Goal: Transaction & Acquisition: Download file/media

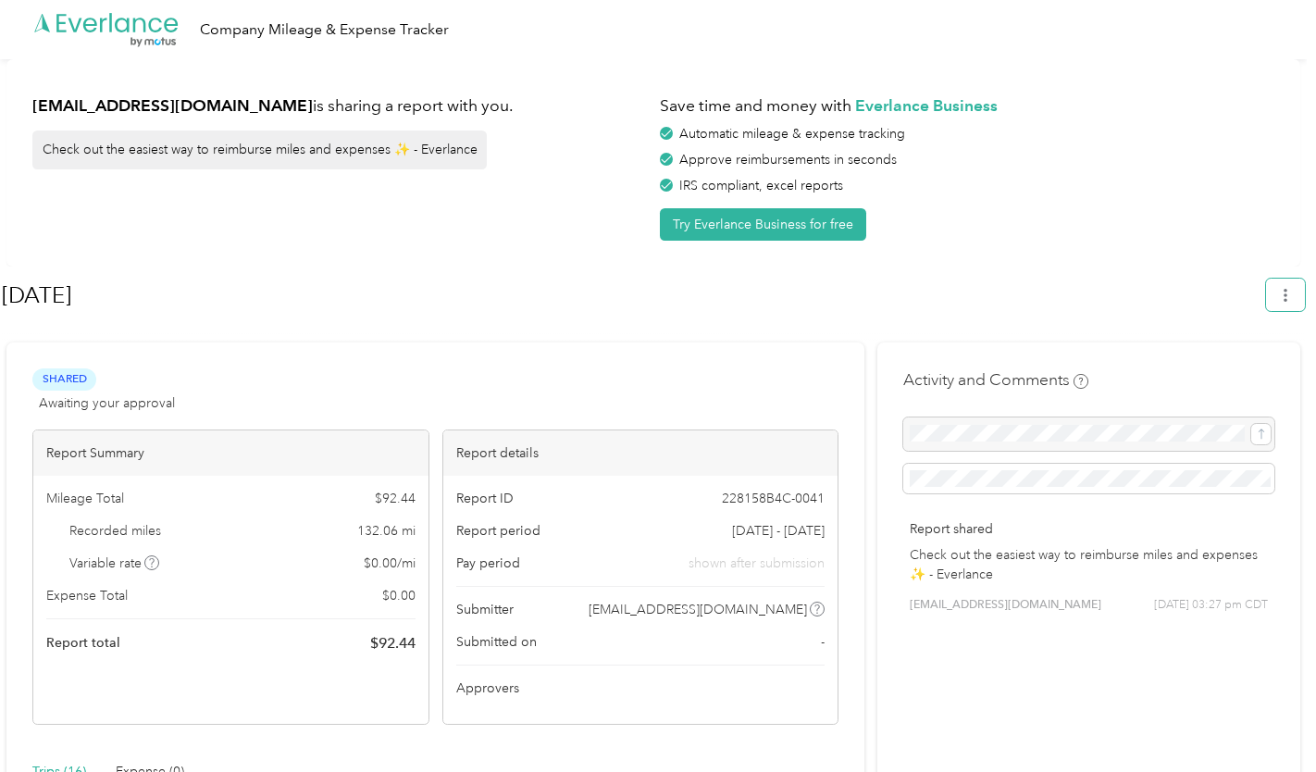
click at [1287, 291] on button "button" at bounding box center [1285, 295] width 39 height 32
click at [1230, 372] on span "Download" at bounding box center [1242, 381] width 61 height 19
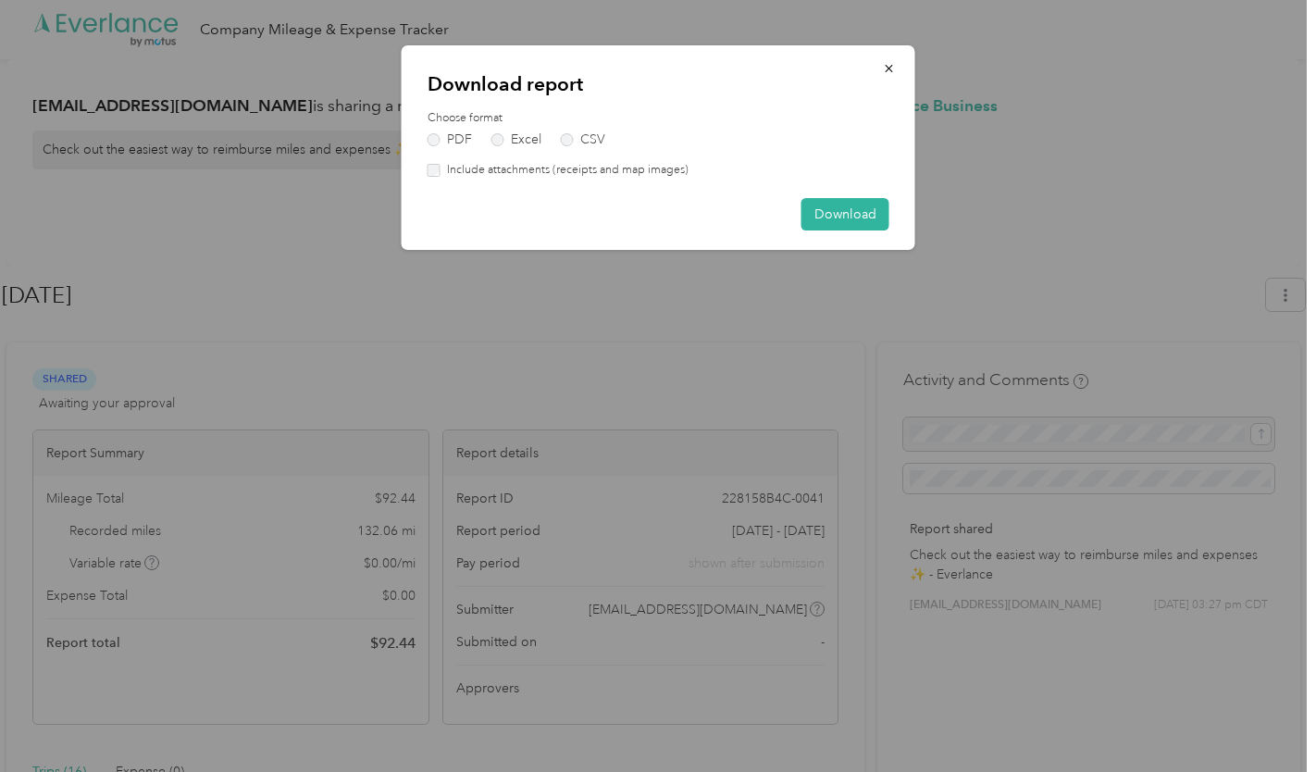
click at [835, 221] on button "Download" at bounding box center [846, 214] width 88 height 32
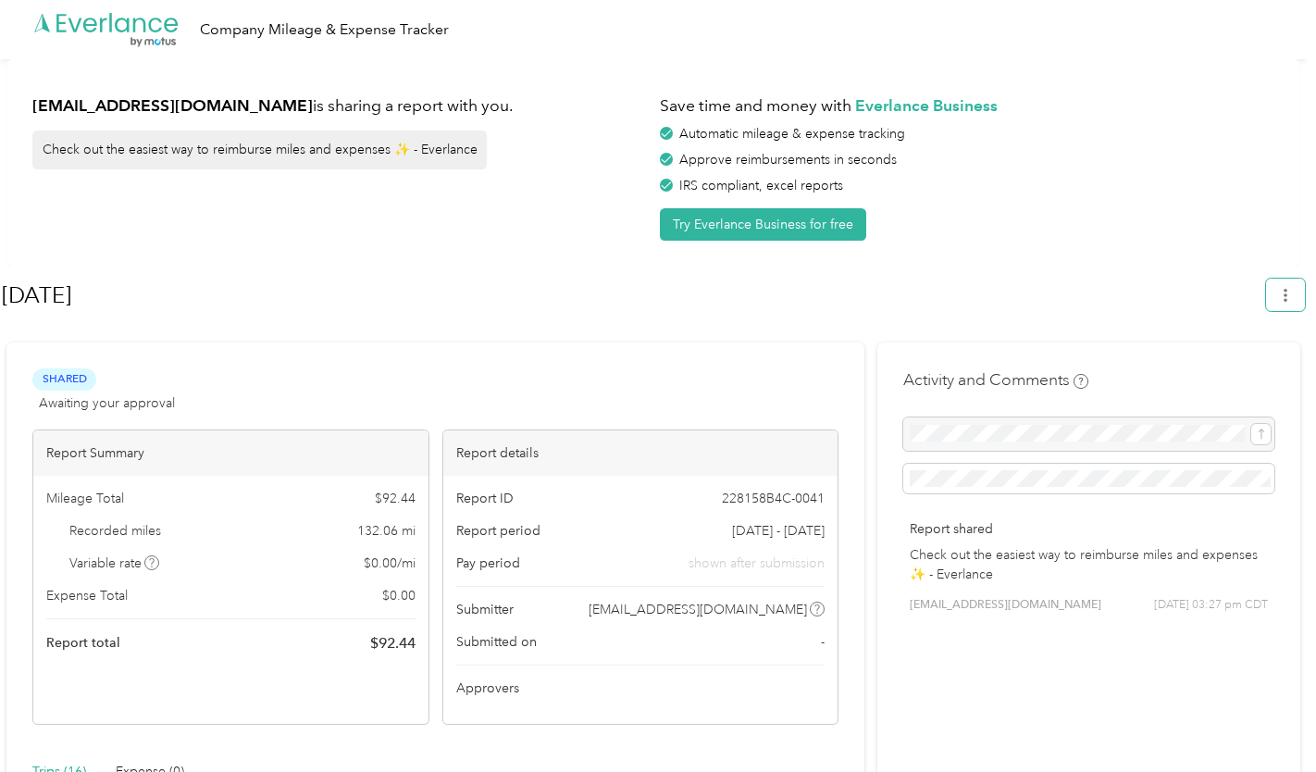
click at [1290, 291] on icon "button" at bounding box center [1285, 295] width 13 height 13
click at [1233, 372] on span "Download" at bounding box center [1242, 381] width 61 height 19
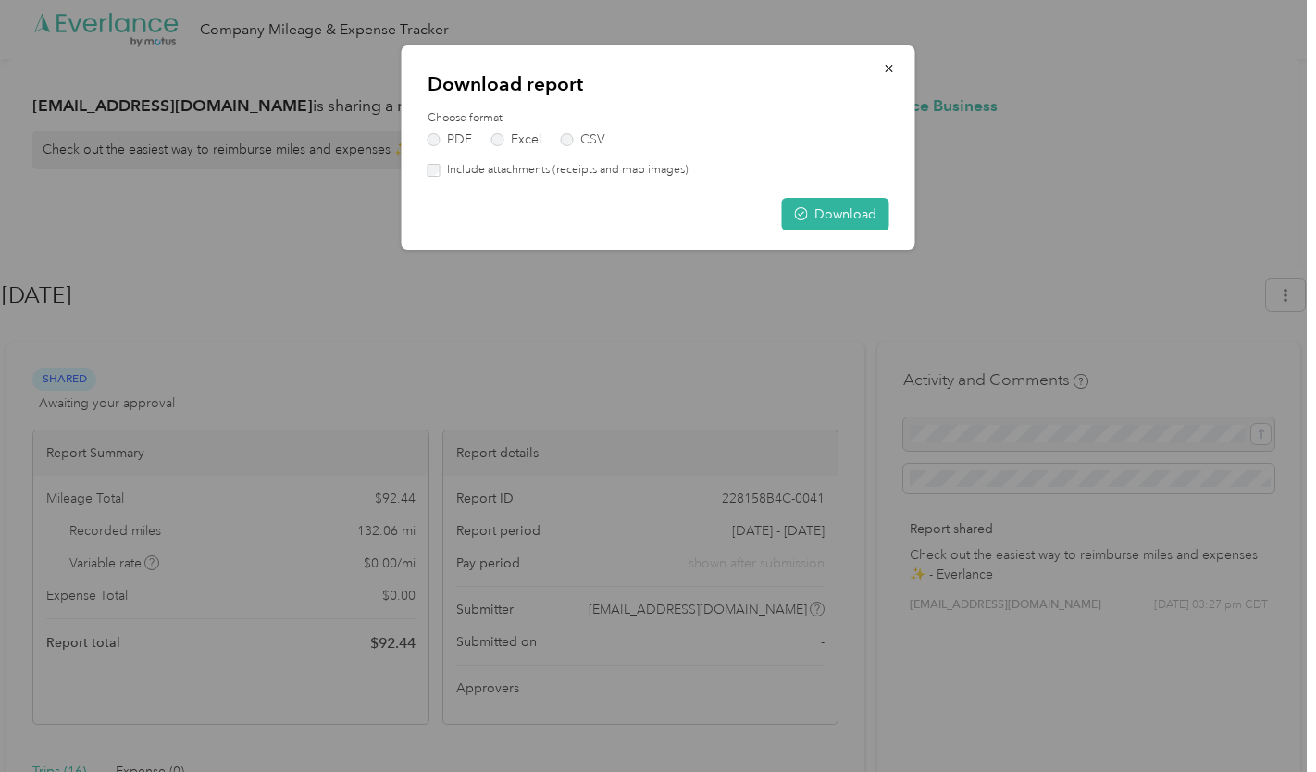
click at [824, 213] on button "Download" at bounding box center [835, 214] width 107 height 32
